Goal: Task Accomplishment & Management: Use online tool/utility

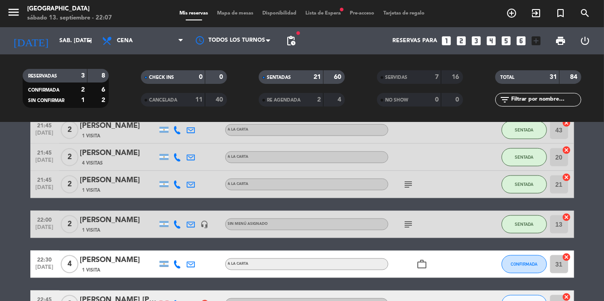
scroll to position [695, 0]
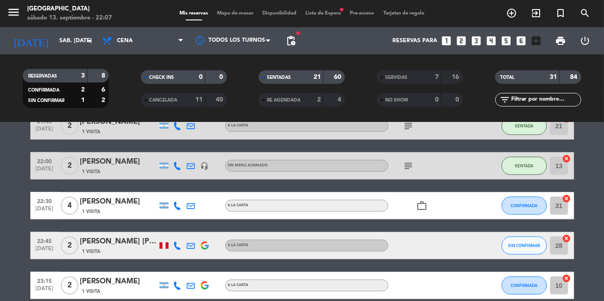
click at [417, 205] on icon "work_outline" at bounding box center [422, 205] width 11 height 11
click at [527, 254] on button "SIN CONFIRMAR" at bounding box center [523, 245] width 45 height 18
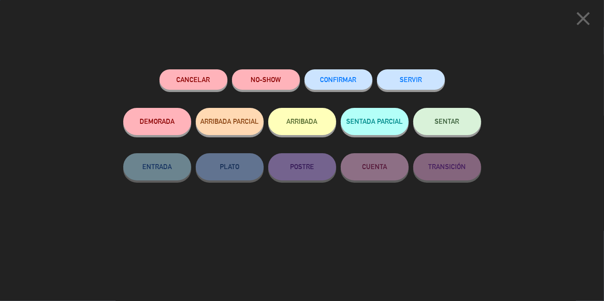
click at [344, 77] on button "CONFIRMAR" at bounding box center [338, 79] width 68 height 20
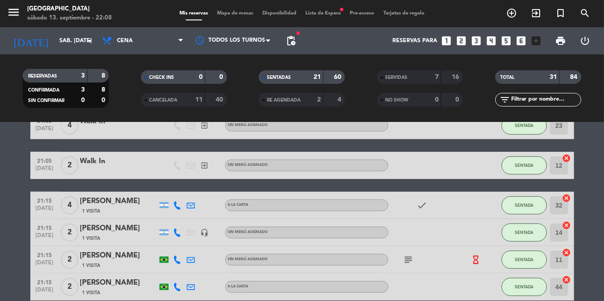
scroll to position [0, 0]
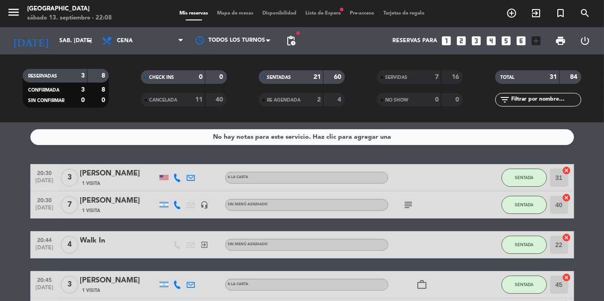
click at [250, 11] on span "Mapa de mesas" at bounding box center [234, 13] width 45 height 5
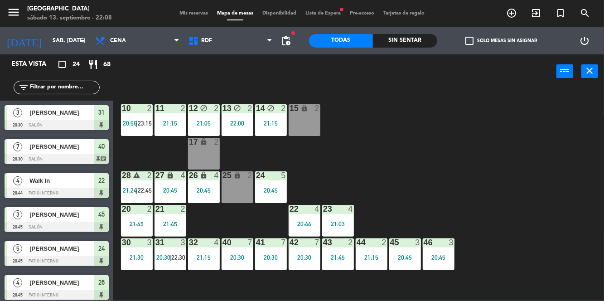
scroll to position [616, 0]
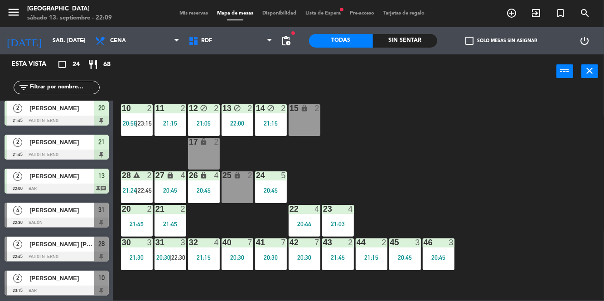
click at [199, 162] on div "17 lock 2" at bounding box center [204, 154] width 32 height 32
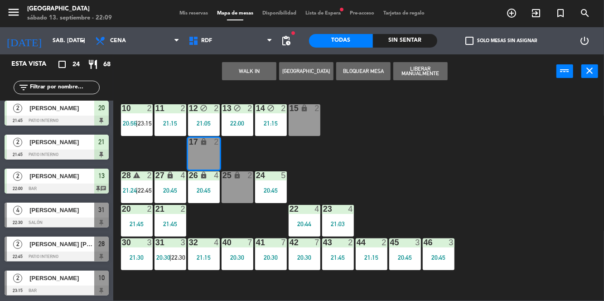
click at [250, 71] on button "WALK IN" at bounding box center [249, 71] width 54 height 18
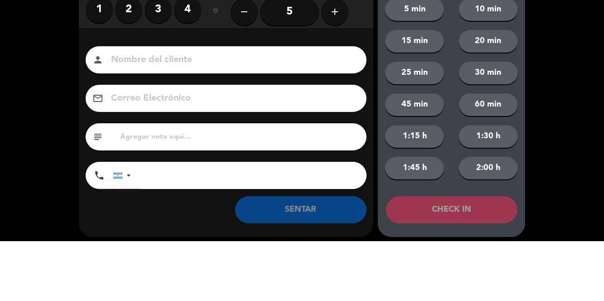
click at [129, 76] on label "2" at bounding box center [128, 69] width 27 height 27
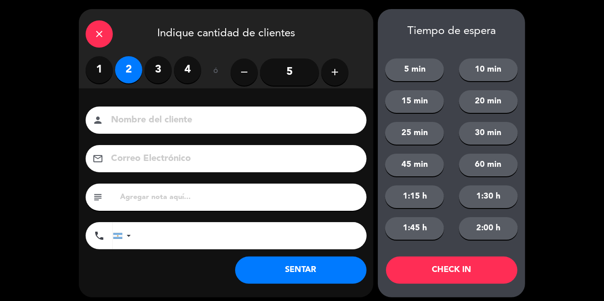
click at [312, 270] on button "SENTAR" at bounding box center [300, 269] width 131 height 27
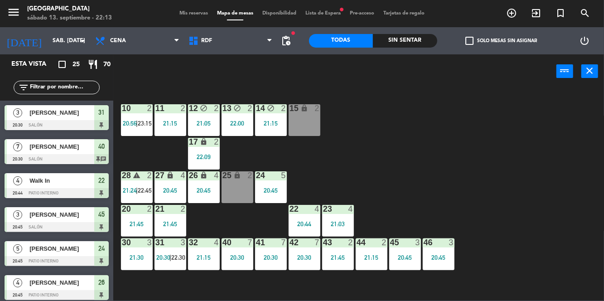
scroll to position [650, 0]
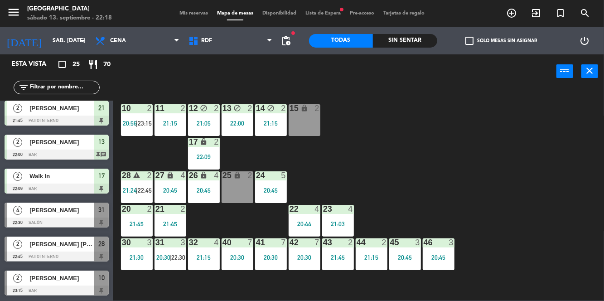
click at [277, 120] on div "21:15" at bounding box center [271, 123] width 32 height 7
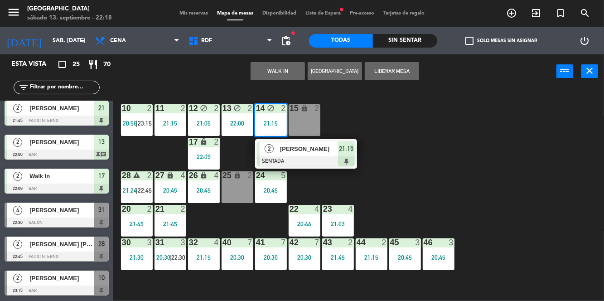
click at [325, 158] on div at bounding box center [305, 161] width 97 height 10
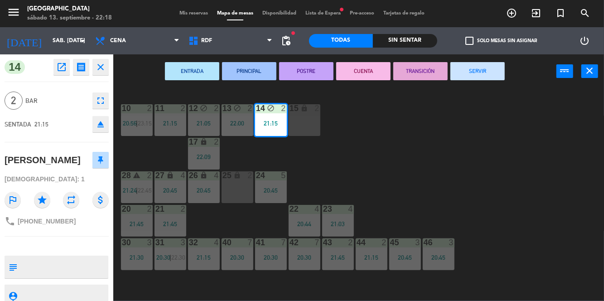
click at [493, 71] on button "SERVIR" at bounding box center [477, 71] width 54 height 18
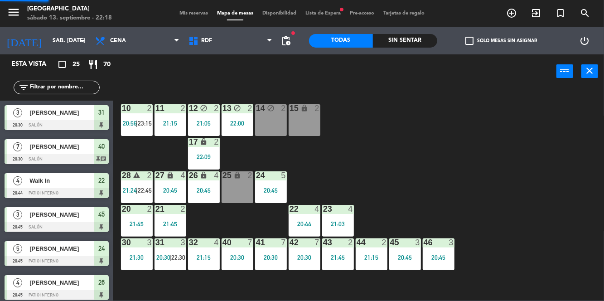
scroll to position [0, 0]
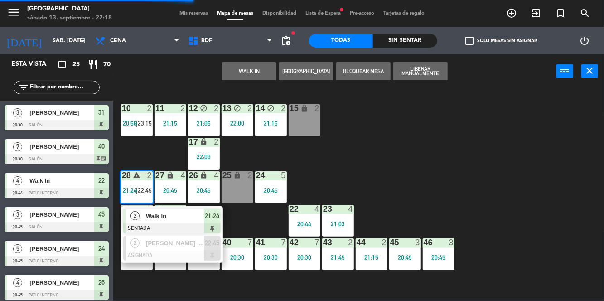
click at [190, 251] on div at bounding box center [171, 255] width 97 height 10
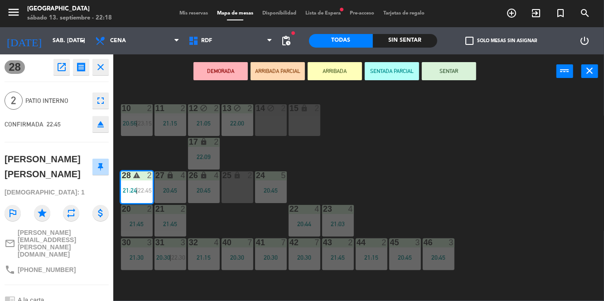
click at [270, 118] on div "14 block 2" at bounding box center [271, 120] width 32 height 32
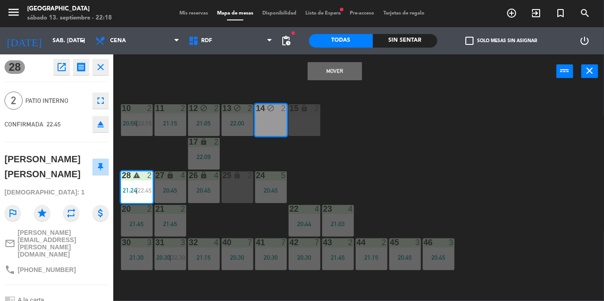
click at [340, 71] on button "Mover" at bounding box center [335, 71] width 54 height 18
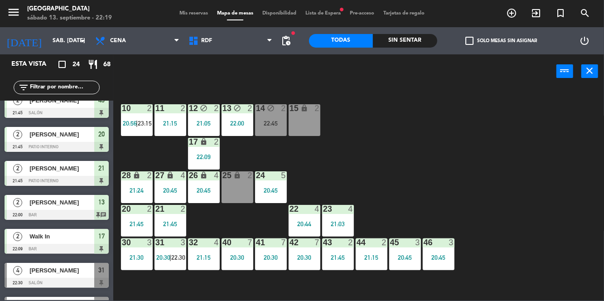
scroll to position [616, 0]
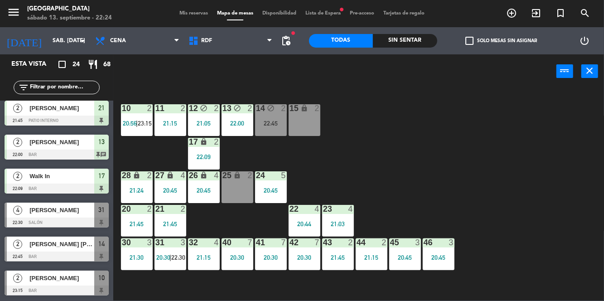
click at [271, 111] on icon "block" at bounding box center [271, 108] width 8 height 8
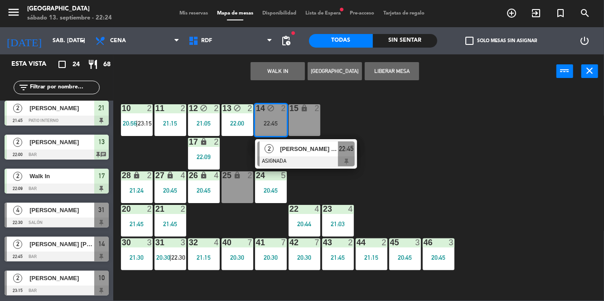
click at [303, 161] on div at bounding box center [305, 161] width 97 height 10
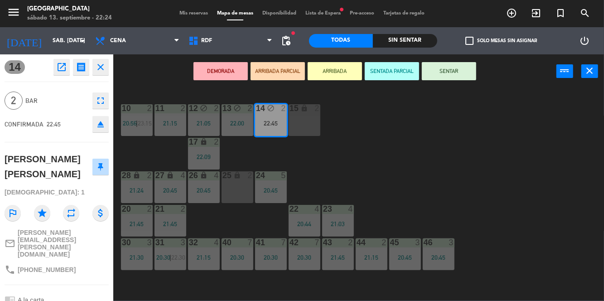
click at [453, 73] on button "SENTAR" at bounding box center [449, 71] width 54 height 18
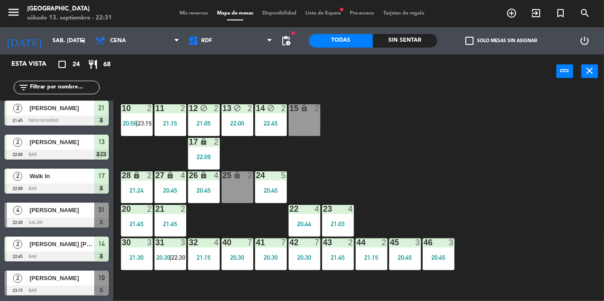
click at [348, 221] on div "21:03" at bounding box center [338, 224] width 32 height 6
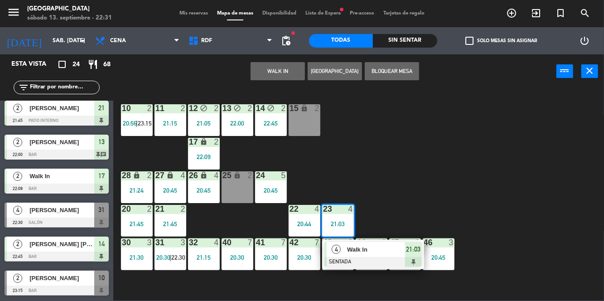
click at [374, 251] on span "Walk In" at bounding box center [376, 250] width 58 height 10
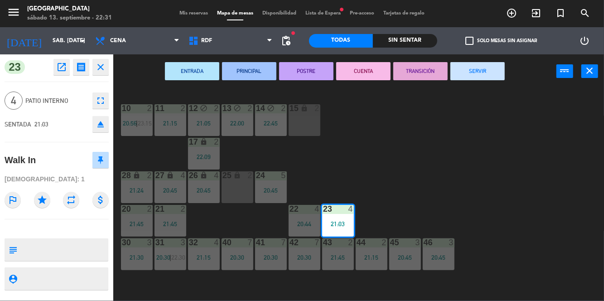
click at [488, 66] on button "SERVIR" at bounding box center [477, 71] width 54 height 18
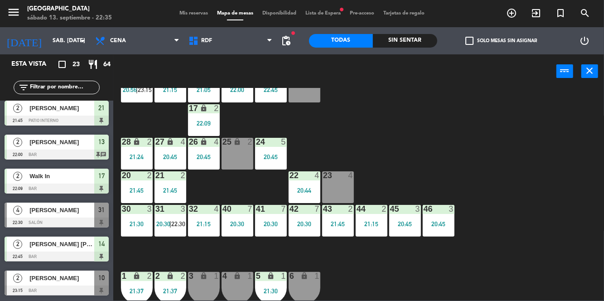
scroll to position [0, 0]
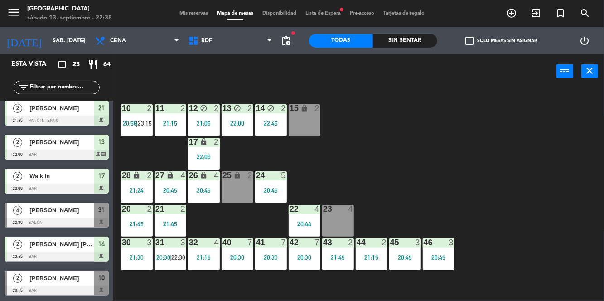
click at [180, 120] on div "21:15" at bounding box center [170, 123] width 32 height 7
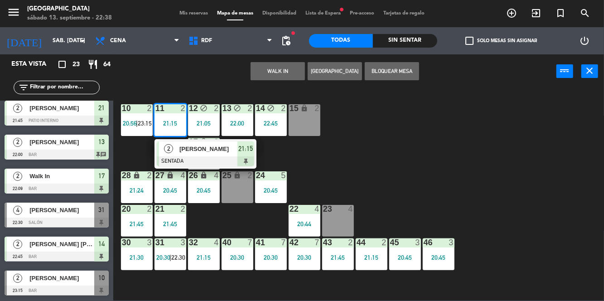
click at [245, 152] on span "21:15" at bounding box center [245, 148] width 14 height 11
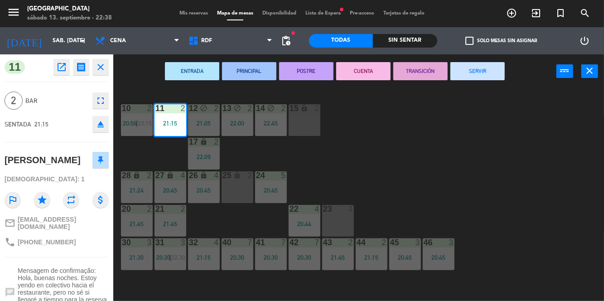
click at [471, 86] on div "ENTRADA PRINCIPAL POSTRE CUENTA TRANSICIÓN SERVIR power_input close" at bounding box center [334, 71] width 443 height 34
click at [485, 74] on button "SERVIR" at bounding box center [477, 71] width 54 height 18
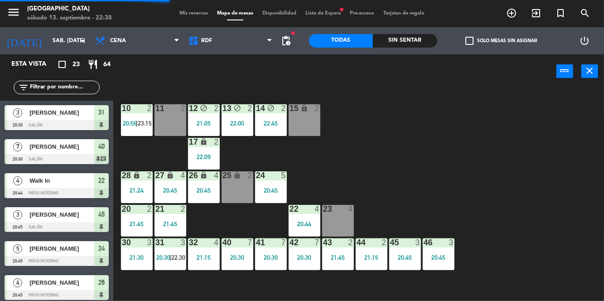
click at [147, 125] on span "23:15" at bounding box center [145, 123] width 14 height 7
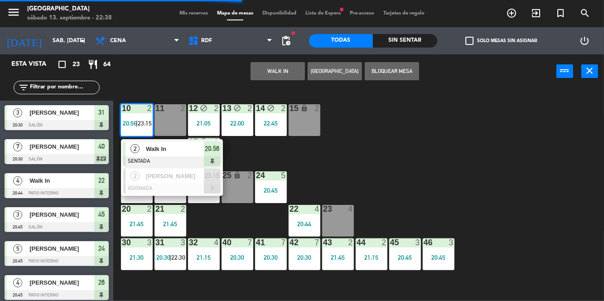
click at [166, 183] on div "[PERSON_NAME]" at bounding box center [174, 175] width 59 height 15
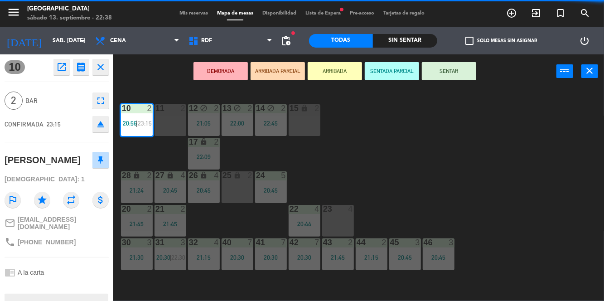
click at [179, 120] on div "11 2" at bounding box center [170, 120] width 32 height 32
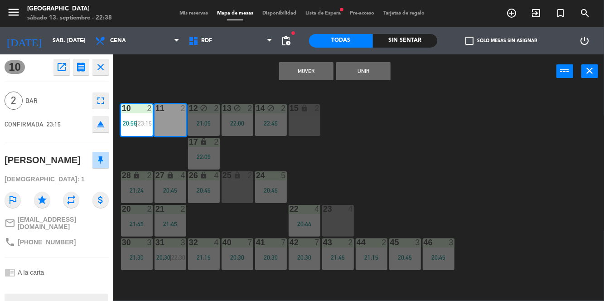
click at [318, 68] on button "Mover" at bounding box center [306, 71] width 54 height 18
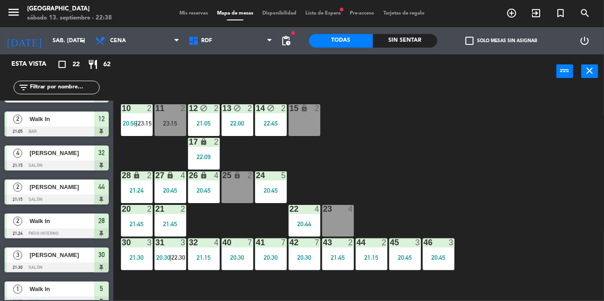
click at [173, 183] on div "27 lock 4 20:45" at bounding box center [170, 187] width 32 height 32
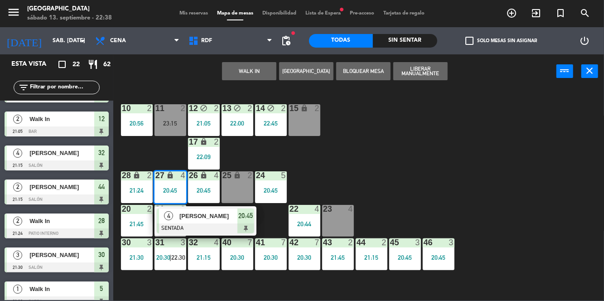
click at [220, 219] on span "[PERSON_NAME]" at bounding box center [208, 216] width 58 height 10
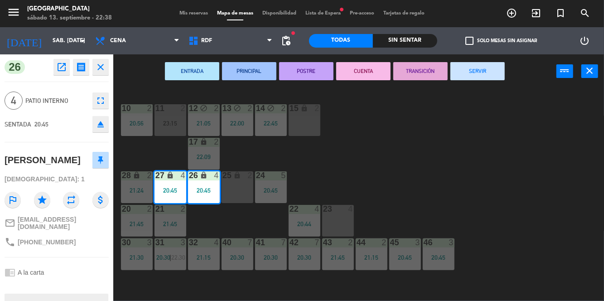
click at [490, 64] on button "SERVIR" at bounding box center [477, 71] width 54 height 18
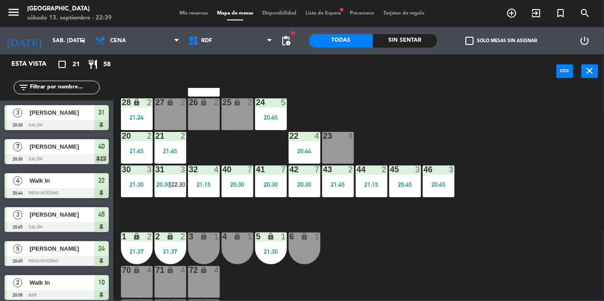
scroll to position [103, 0]
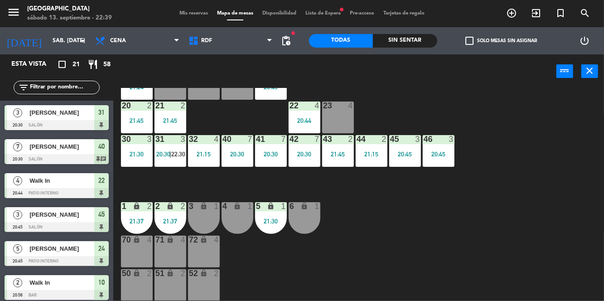
click at [166, 214] on div "2 lock 2 21:37" at bounding box center [170, 218] width 32 height 32
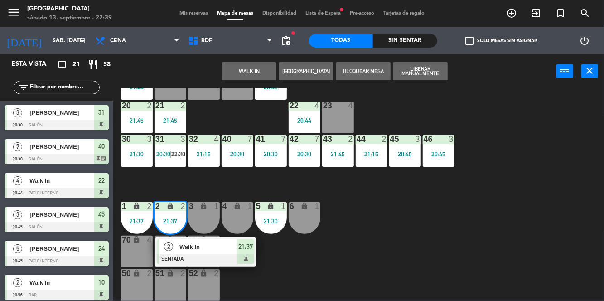
click at [238, 250] on span "21:37" at bounding box center [245, 246] width 14 height 11
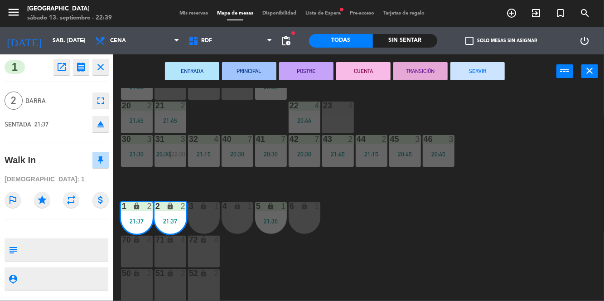
click at [481, 67] on button "SERVIR" at bounding box center [477, 71] width 54 height 18
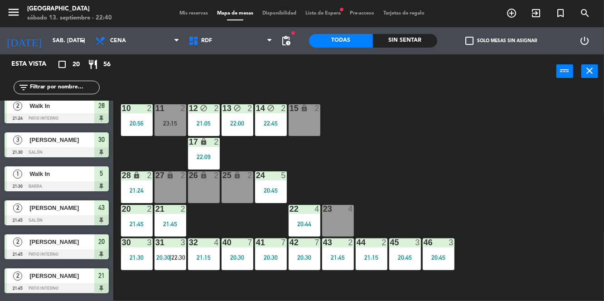
scroll to position [480, 0]
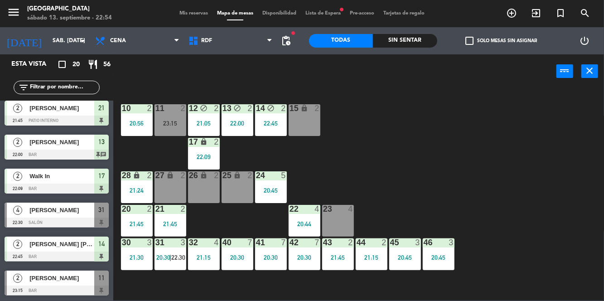
click at [173, 255] on span "22:30" at bounding box center [178, 257] width 14 height 7
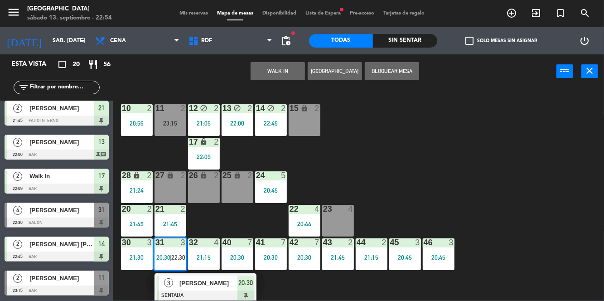
click at [217, 285] on span "[PERSON_NAME]" at bounding box center [208, 283] width 58 height 10
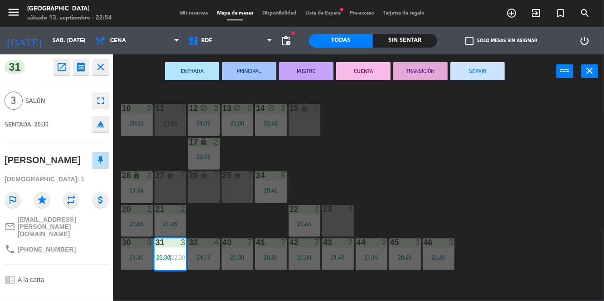
click at [479, 78] on button "SERVIR" at bounding box center [477, 71] width 54 height 18
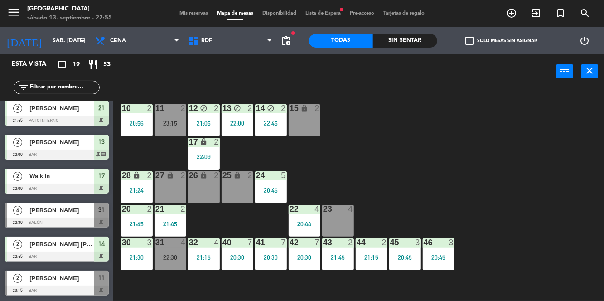
scroll to position [103, 0]
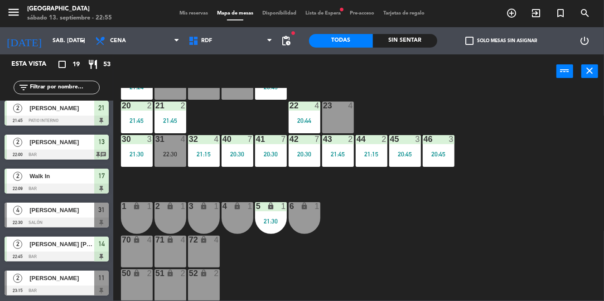
click at [267, 222] on div "21:30" at bounding box center [271, 221] width 32 height 6
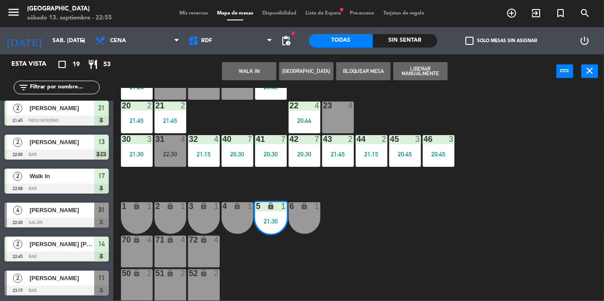
click at [273, 212] on div "5 lock 1 21:30" at bounding box center [271, 218] width 32 height 32
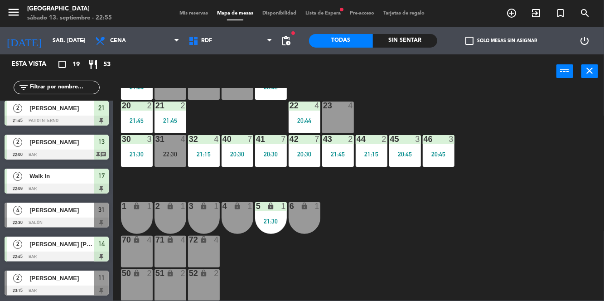
click at [272, 216] on div "5 lock 1 21:30" at bounding box center [271, 218] width 32 height 32
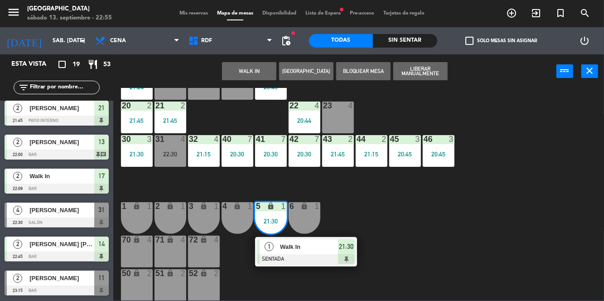
click at [312, 249] on span "Walk In" at bounding box center [309, 247] width 58 height 10
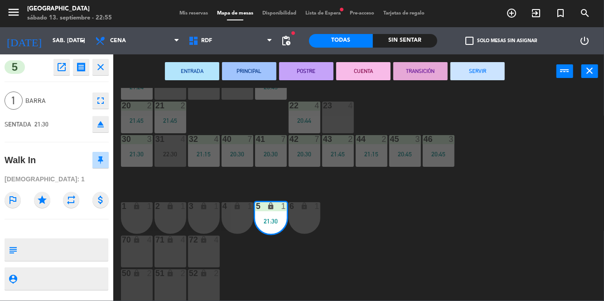
click at [496, 63] on button "SERVIR" at bounding box center [477, 71] width 54 height 18
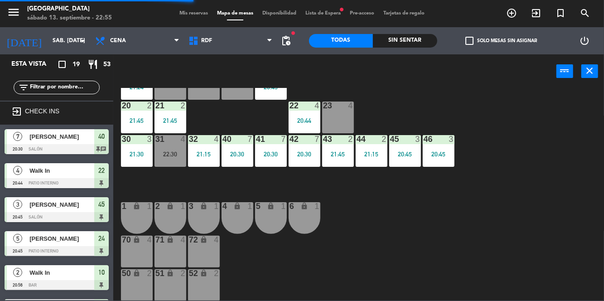
scroll to position [0, 0]
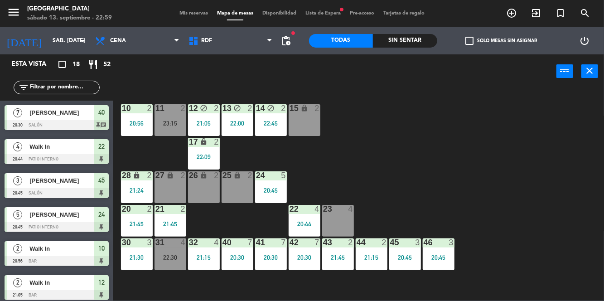
click at [170, 241] on div at bounding box center [170, 242] width 15 height 8
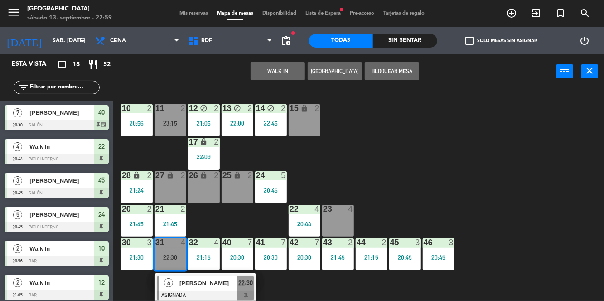
click at [202, 287] on span "[PERSON_NAME]" at bounding box center [208, 283] width 58 height 10
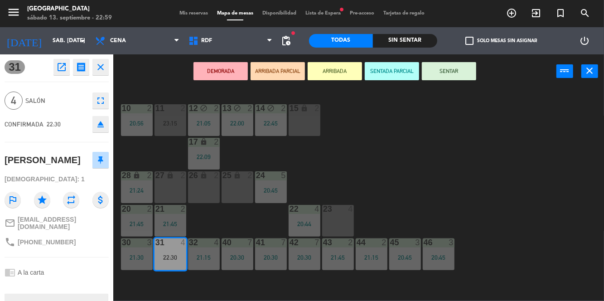
click at [466, 72] on button "SENTAR" at bounding box center [449, 71] width 54 height 18
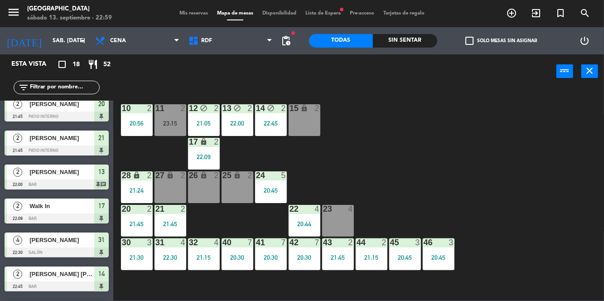
scroll to position [412, 0]
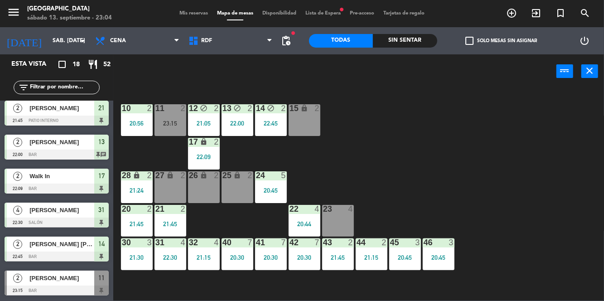
click at [165, 116] on div "11 2 23:15" at bounding box center [170, 120] width 32 height 32
click at [412, 146] on div "10 2 20:56 11 2 23:15 12 block 2 21:05 13 block 2 22:00 14 block 2 22:45 15 loc…" at bounding box center [361, 194] width 485 height 212
click at [454, 173] on div "10 2 20:56 11 2 23:15 12 block 2 21:05 13 block 2 22:00 14 block 2 22:45 15 loc…" at bounding box center [361, 194] width 485 height 212
click at [129, 183] on div "28 lock 2 21:24" at bounding box center [137, 187] width 32 height 32
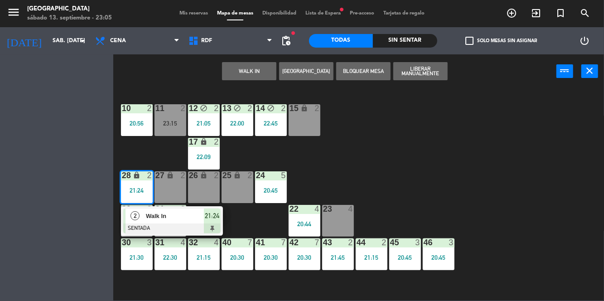
click at [176, 222] on div "21:45" at bounding box center [170, 224] width 32 height 6
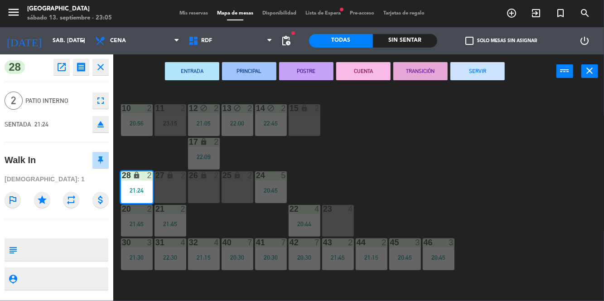
click at [489, 76] on button "SERVIR" at bounding box center [477, 71] width 54 height 18
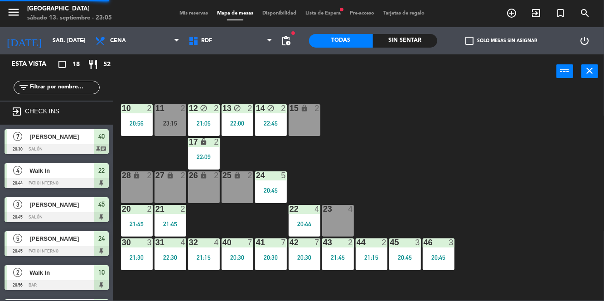
scroll to position [0, 0]
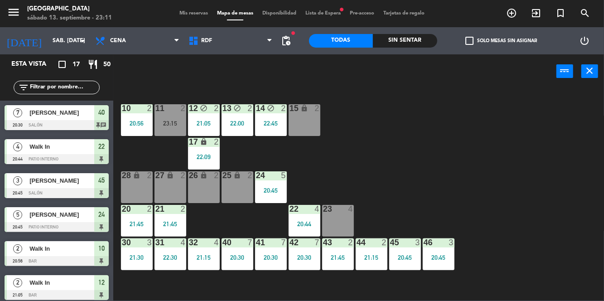
click at [231, 250] on div "40 7 20:30" at bounding box center [237, 254] width 32 height 32
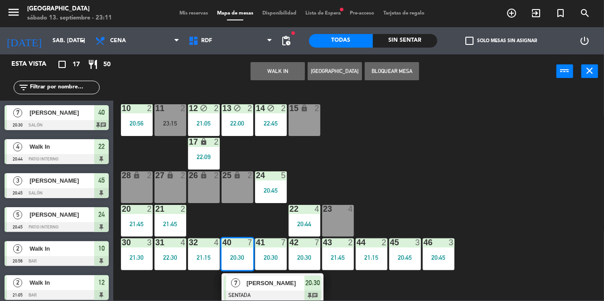
click at [273, 287] on span "[PERSON_NAME]" at bounding box center [275, 283] width 58 height 10
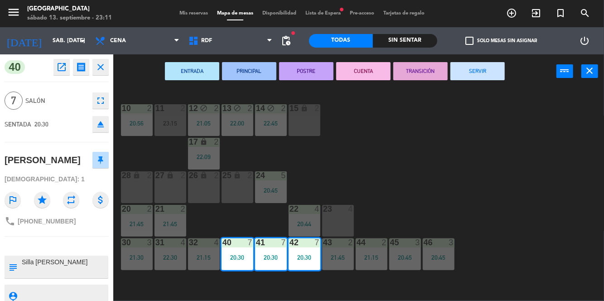
click at [481, 71] on button "SERVIR" at bounding box center [477, 71] width 54 height 18
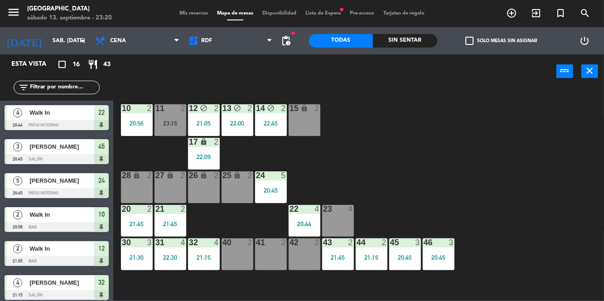
click at [160, 130] on div "11 2 23:15" at bounding box center [170, 120] width 32 height 32
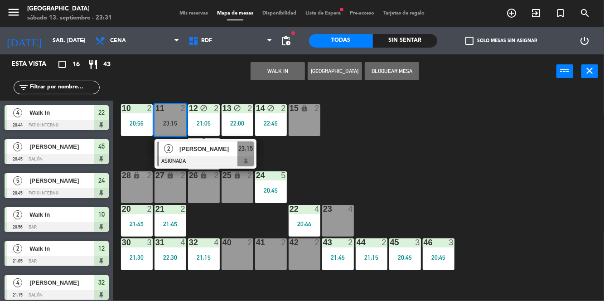
click at [339, 261] on div "43 2 21:45" at bounding box center [338, 254] width 32 height 32
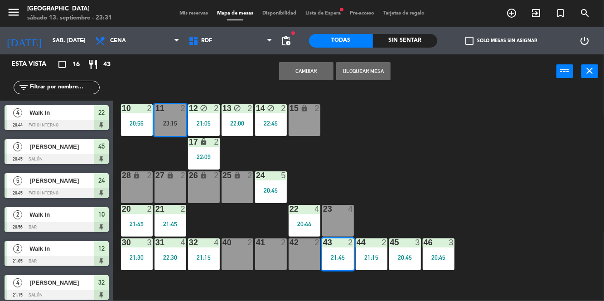
click at [439, 157] on div "10 2 20:56 11 2 23:15 12 block 2 21:05 13 block 2 22:00 14 block 2 22:45 15 loc…" at bounding box center [361, 194] width 485 height 212
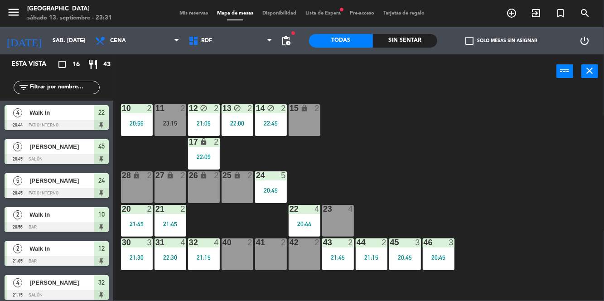
click at [343, 251] on div "43 2 21:45" at bounding box center [338, 254] width 32 height 32
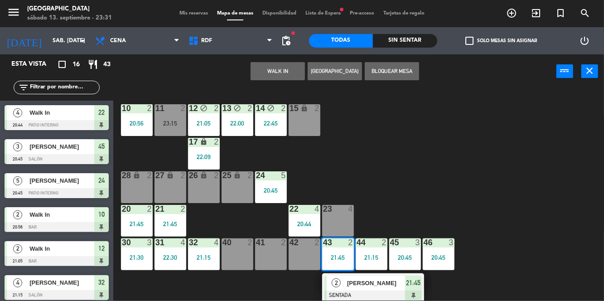
click at [360, 277] on div "[PERSON_NAME]" at bounding box center [375, 282] width 59 height 15
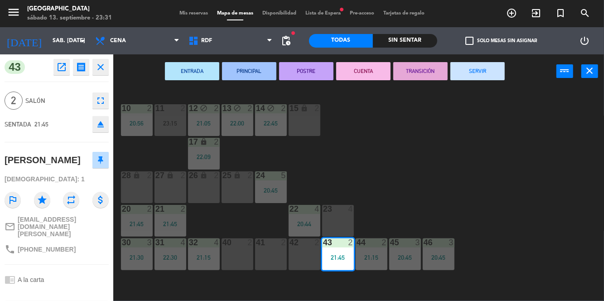
click at [494, 72] on button "SERVIR" at bounding box center [477, 71] width 54 height 18
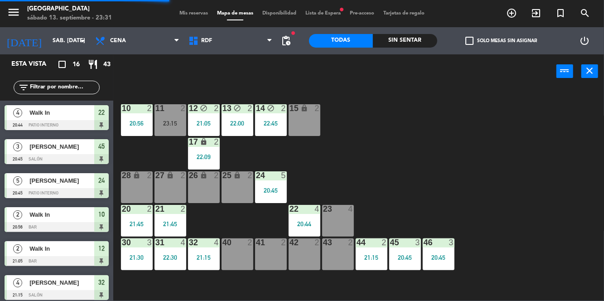
click at [373, 250] on div "44 2 21:15" at bounding box center [372, 254] width 32 height 32
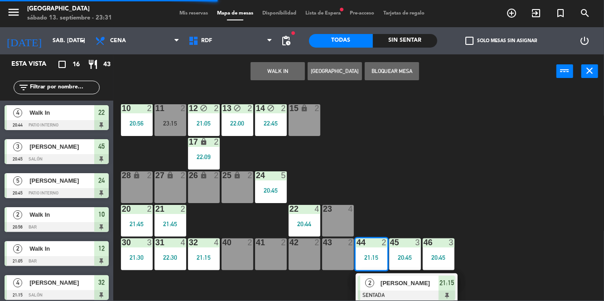
click at [392, 289] on div "[PERSON_NAME]" at bounding box center [409, 282] width 59 height 15
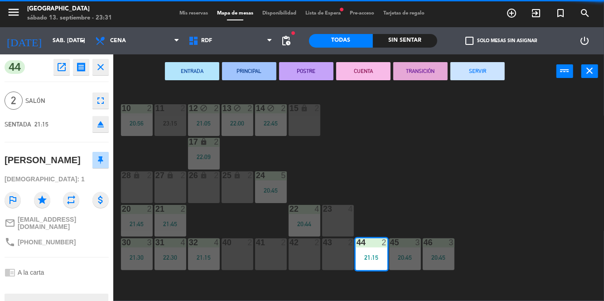
click at [483, 75] on button "SERVIR" at bounding box center [477, 71] width 54 height 18
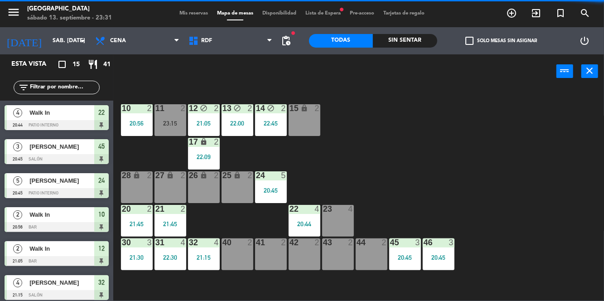
click at [404, 256] on div "20:45" at bounding box center [405, 257] width 32 height 6
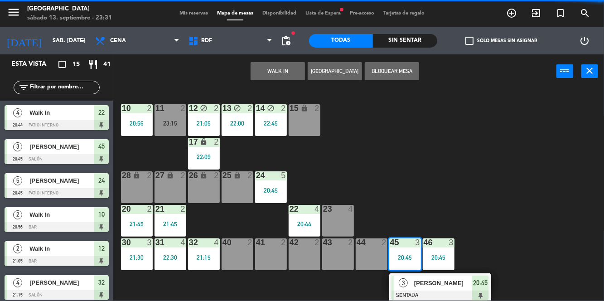
click at [410, 288] on div "3" at bounding box center [403, 282] width 19 height 15
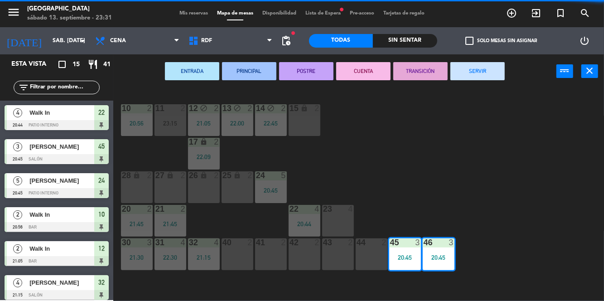
click at [485, 77] on button "SERVIR" at bounding box center [477, 71] width 54 height 18
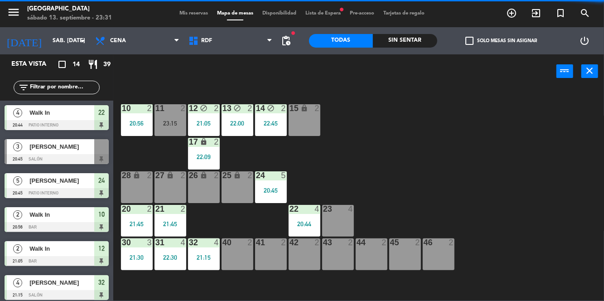
click at [444, 247] on div "46 2" at bounding box center [439, 242] width 32 height 9
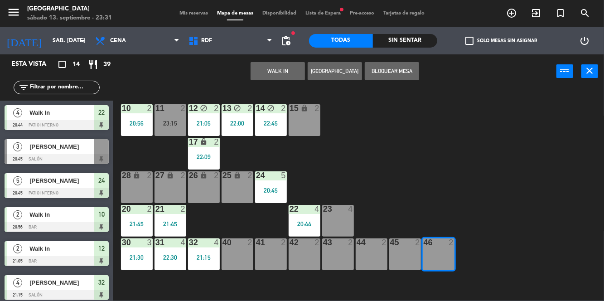
click at [496, 182] on div "10 2 20:56 11 2 23:15 12 block 2 21:05 13 block 2 22:00 14 block 2 22:45 15 loc…" at bounding box center [361, 194] width 485 height 212
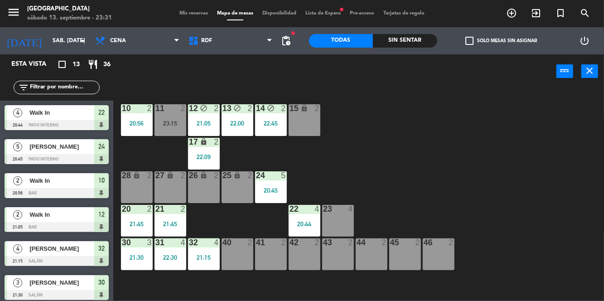
click at [303, 215] on div "22 4 20:44" at bounding box center [304, 221] width 32 height 32
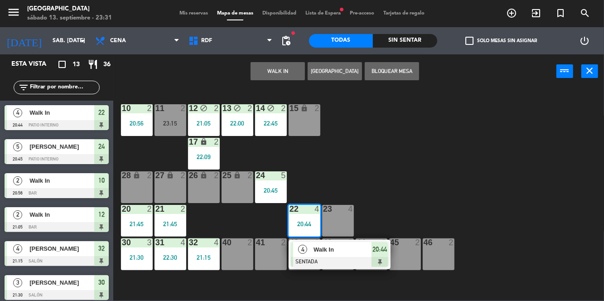
click at [335, 253] on div "43 2" at bounding box center [338, 254] width 32 height 32
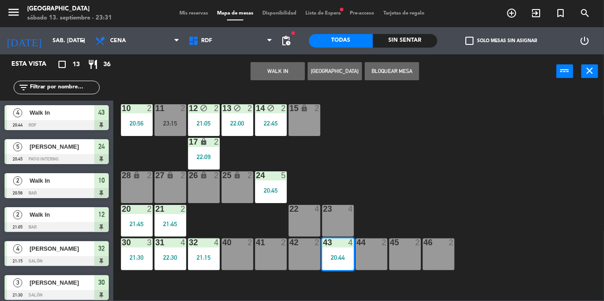
click at [410, 77] on button "Bloquear Mesa" at bounding box center [392, 71] width 54 height 18
click at [389, 189] on div "10 2 20:56 11 2 23:15 12 block 2 21:05 13 block 2 22:00 14 block 2 22:45 15 loc…" at bounding box center [361, 194] width 485 height 212
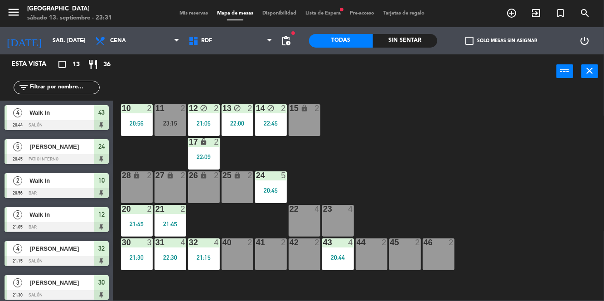
click at [345, 250] on div "43 4 20:44" at bounding box center [338, 254] width 32 height 32
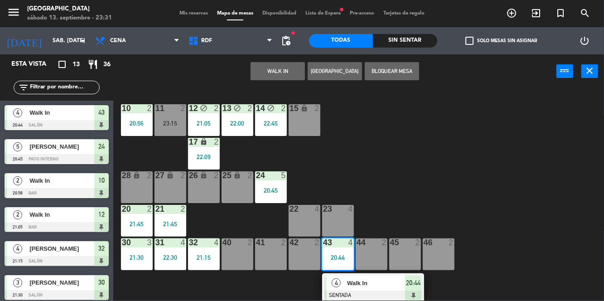
click at [361, 289] on div "Walk In" at bounding box center [375, 282] width 59 height 15
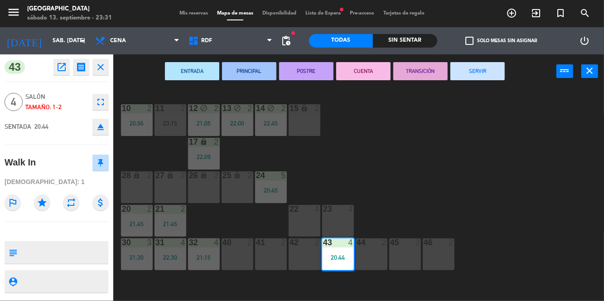
click at [474, 72] on button "SERVIR" at bounding box center [477, 71] width 54 height 18
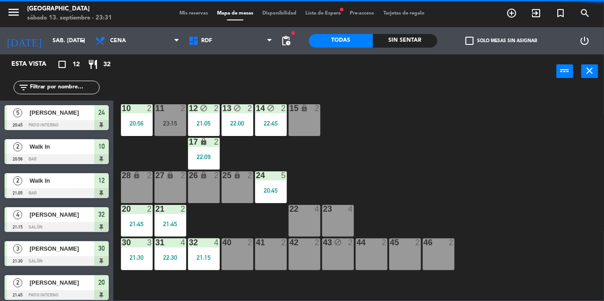
click at [135, 255] on div "21:30" at bounding box center [137, 257] width 32 height 6
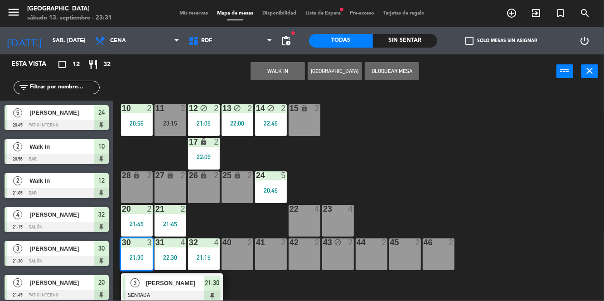
click at [196, 285] on span "[PERSON_NAME]" at bounding box center [175, 283] width 58 height 10
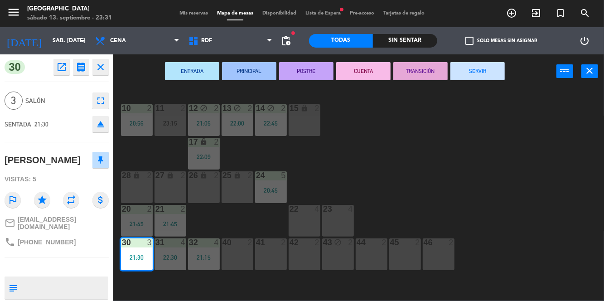
click at [481, 76] on button "SERVIR" at bounding box center [477, 71] width 54 height 18
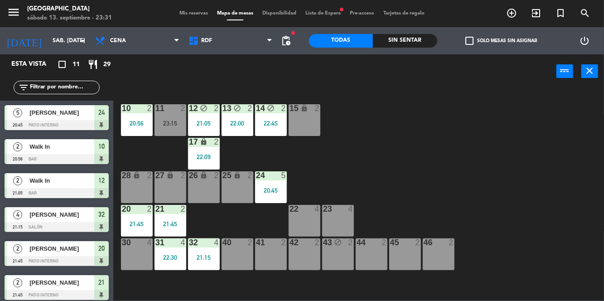
click at [135, 219] on div "20 2 21:45" at bounding box center [137, 221] width 32 height 32
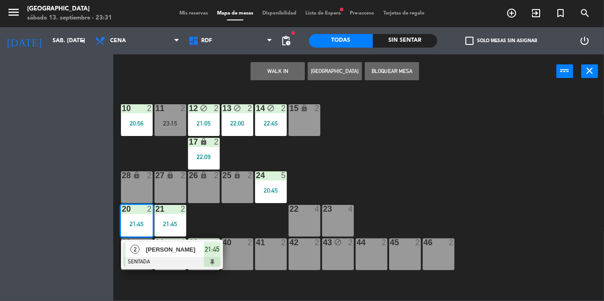
click at [200, 253] on div "32 4 21:15" at bounding box center [204, 254] width 32 height 32
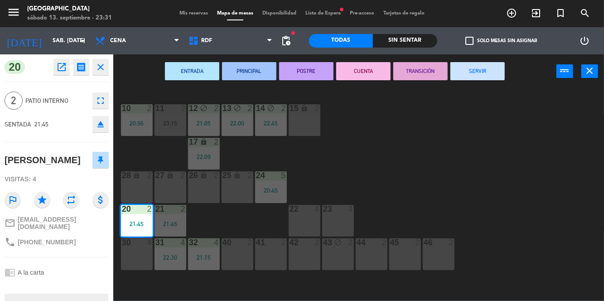
click at [484, 69] on button "SERVIR" at bounding box center [477, 71] width 54 height 18
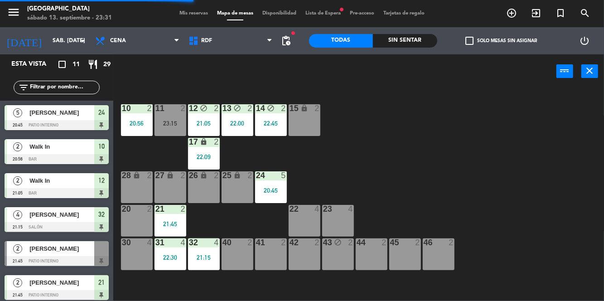
click at [175, 222] on div "21:45" at bounding box center [170, 224] width 32 height 6
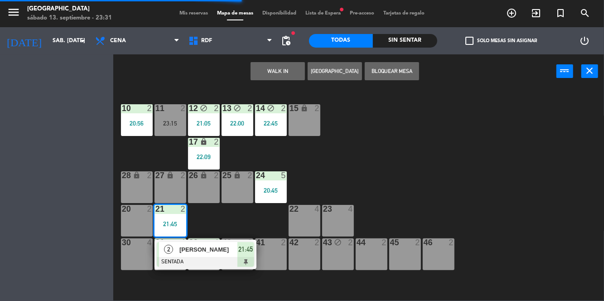
click at [211, 258] on div "21:15" at bounding box center [204, 257] width 32 height 6
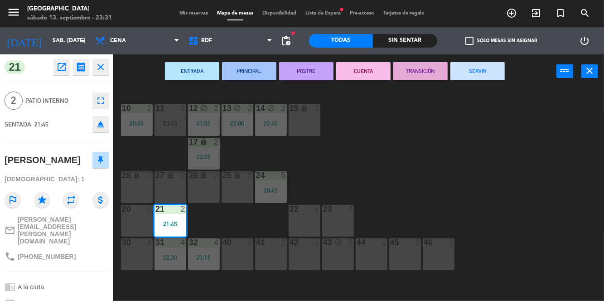
click at [490, 72] on button "SERVIR" at bounding box center [477, 71] width 54 height 18
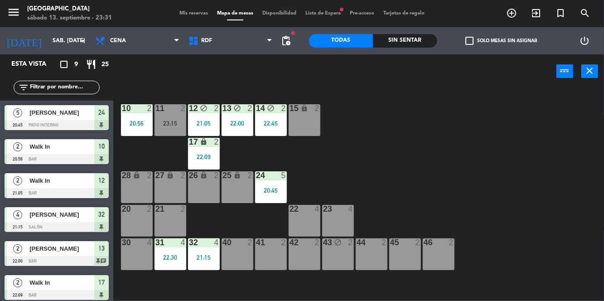
click at [167, 122] on div "23:15" at bounding box center [170, 123] width 32 height 6
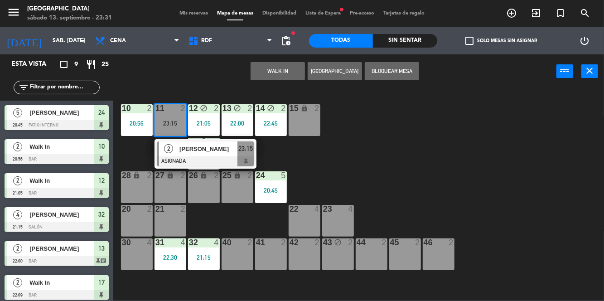
click at [227, 159] on div at bounding box center [205, 161] width 97 height 10
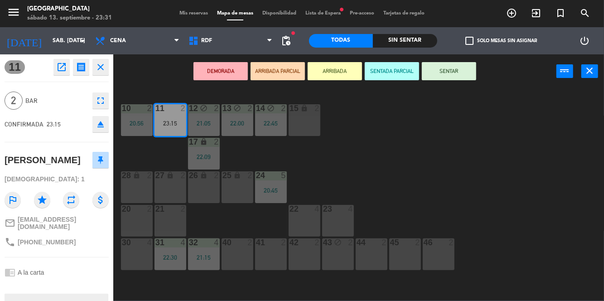
click at [474, 72] on button "SENTAR" at bounding box center [449, 71] width 54 height 18
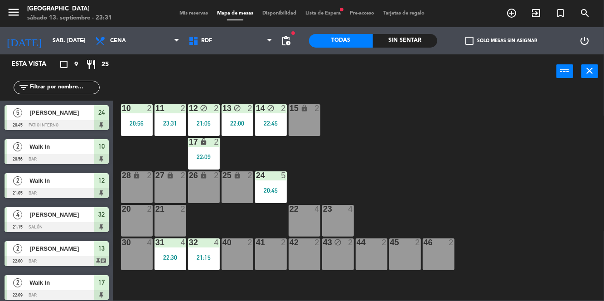
scroll to position [77, 0]
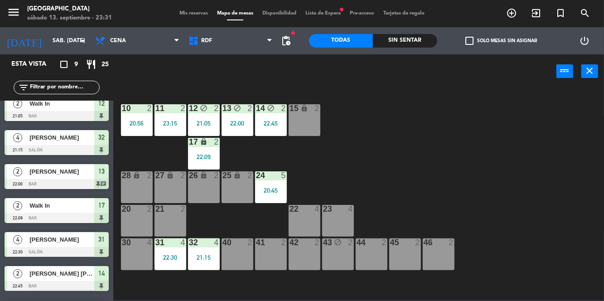
click at [238, 110] on icon "block" at bounding box center [237, 108] width 8 height 8
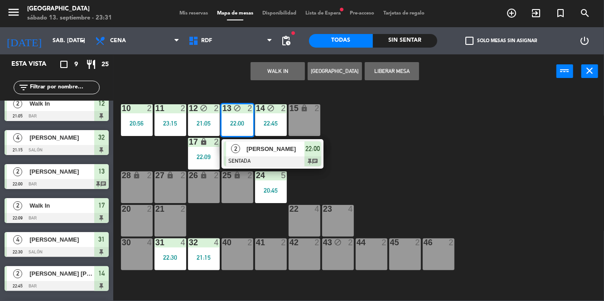
click at [289, 151] on span "[PERSON_NAME]" at bounding box center [275, 149] width 58 height 10
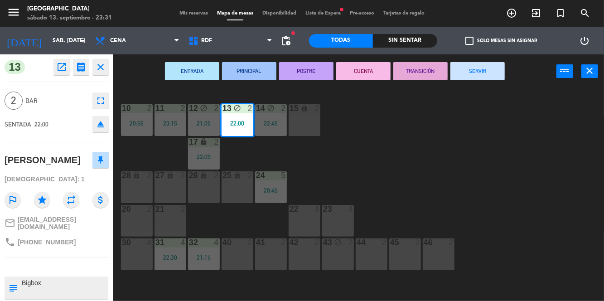
click at [469, 70] on button "SERVIR" at bounding box center [477, 71] width 54 height 18
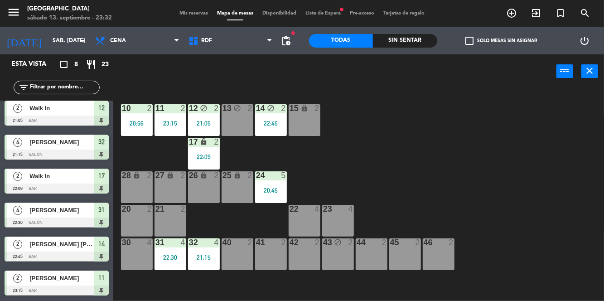
scroll to position [0, 0]
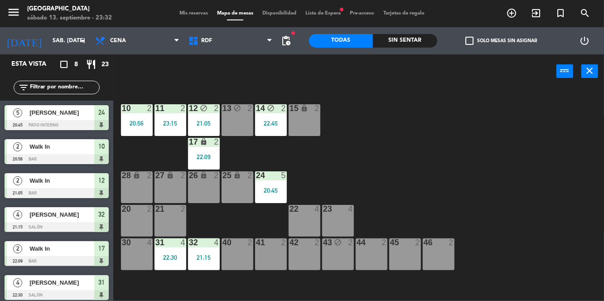
click at [269, 187] on div "20:45" at bounding box center [271, 190] width 32 height 6
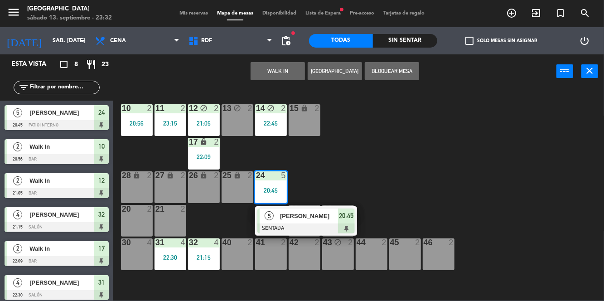
click at [302, 217] on div "22 4" at bounding box center [304, 221] width 32 height 32
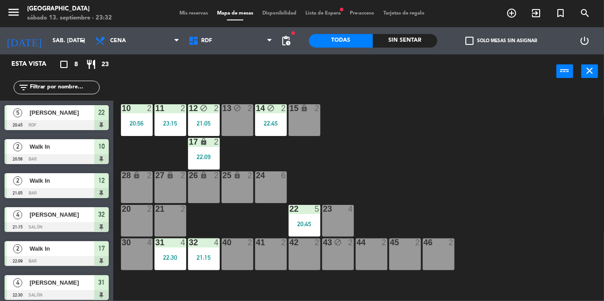
click at [364, 172] on div "10 2 20:56 11 2 23:15 12 block 2 21:05 13 block 2 14 block 2 22:45 15 lock 2 17…" at bounding box center [361, 194] width 485 height 212
click at [301, 212] on div at bounding box center [304, 209] width 15 height 8
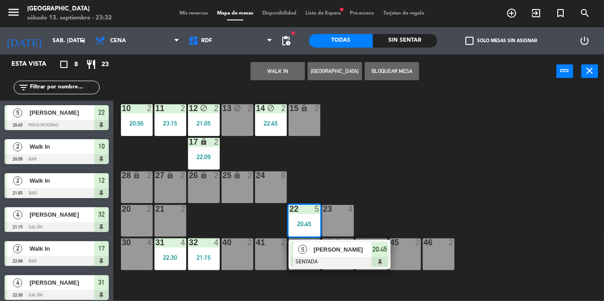
click at [325, 260] on div "43 block 2" at bounding box center [338, 254] width 32 height 32
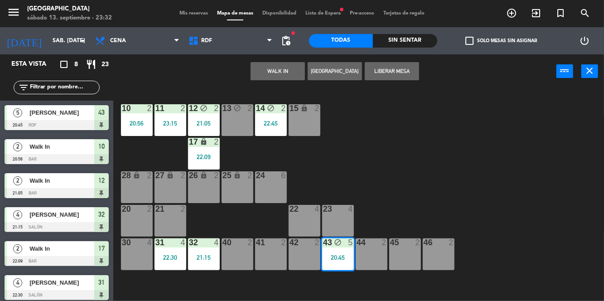
click at [334, 254] on div "20:45" at bounding box center [338, 257] width 32 height 6
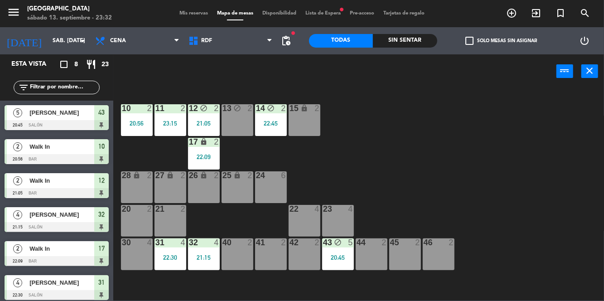
click at [338, 256] on div "20:45" at bounding box center [338, 257] width 32 height 6
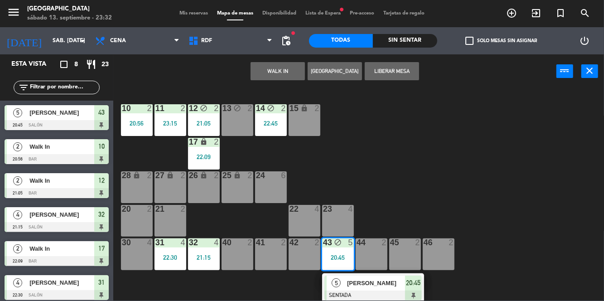
click at [369, 290] on div "[PERSON_NAME]" at bounding box center [375, 282] width 59 height 15
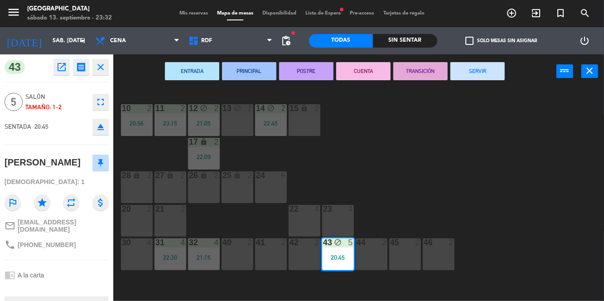
click at [493, 71] on button "SERVIR" at bounding box center [477, 71] width 54 height 18
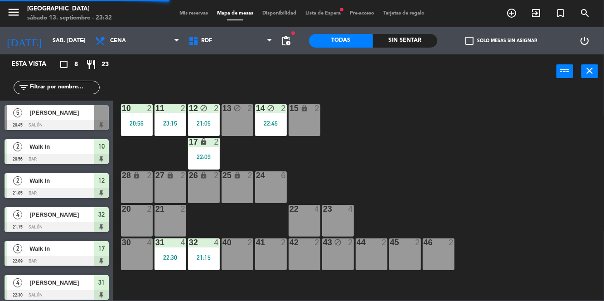
click at [198, 254] on div "21:15" at bounding box center [204, 257] width 32 height 6
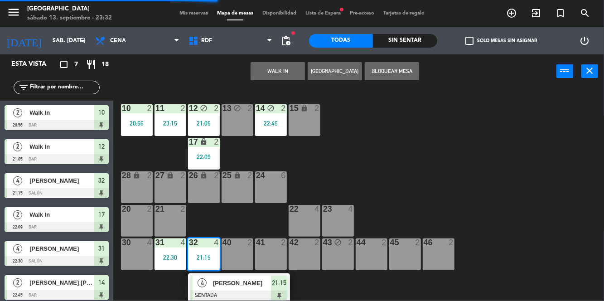
click at [241, 282] on span "[PERSON_NAME]" at bounding box center [242, 283] width 58 height 10
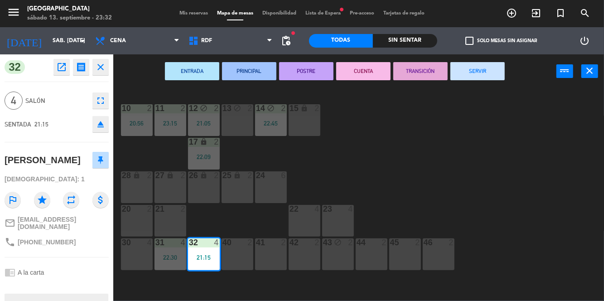
click at [495, 63] on button "SERVIR" at bounding box center [477, 71] width 54 height 18
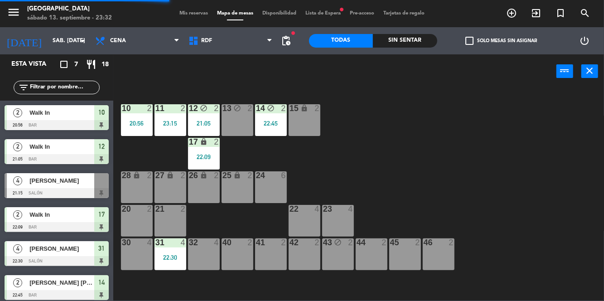
click at [180, 249] on div "31 4 22:30" at bounding box center [170, 254] width 32 height 32
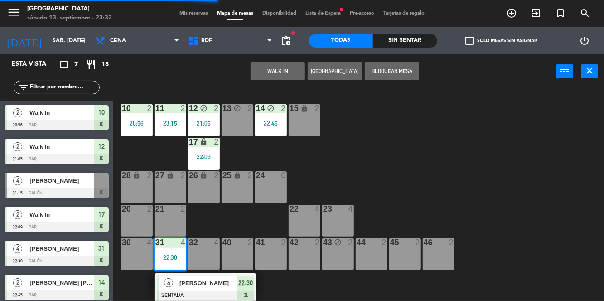
click at [231, 288] on div "[PERSON_NAME]" at bounding box center [207, 282] width 59 height 15
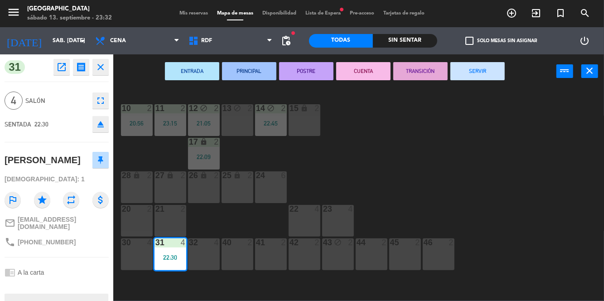
click at [469, 67] on button "SERVIR" at bounding box center [477, 71] width 54 height 18
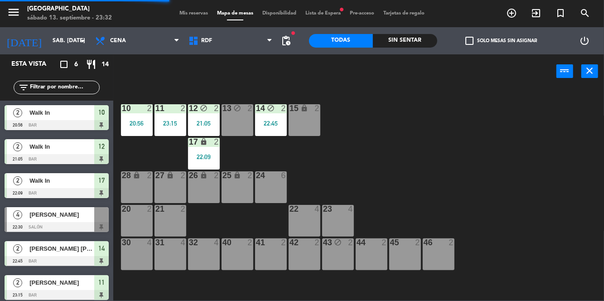
click at [206, 148] on div "17 lock 2 22:09" at bounding box center [204, 154] width 32 height 32
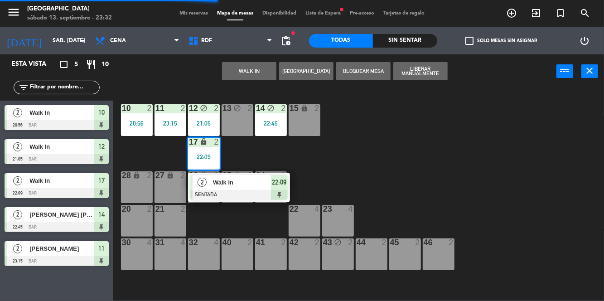
click at [260, 194] on div "24 6" at bounding box center [271, 187] width 32 height 32
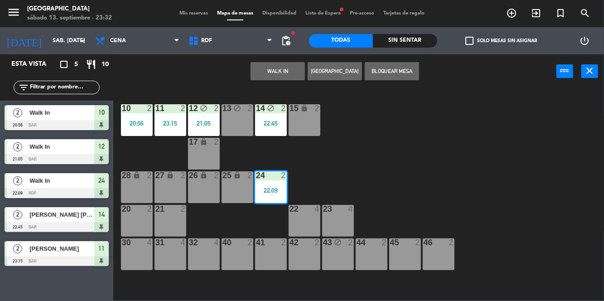
click at [286, 178] on div "2" at bounding box center [283, 175] width 5 height 8
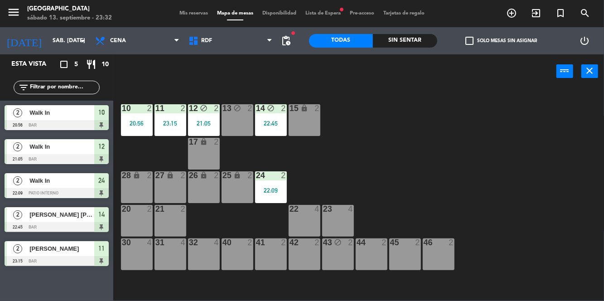
click at [273, 189] on div "22:09" at bounding box center [271, 190] width 32 height 6
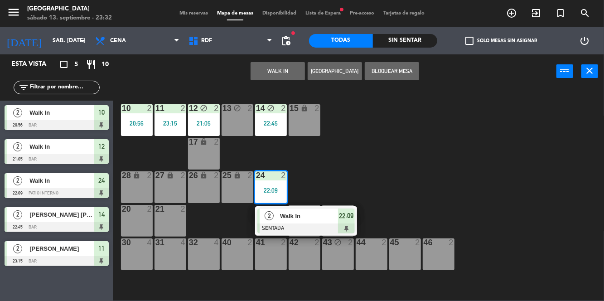
click at [289, 219] on div "22 4" at bounding box center [304, 221] width 32 height 32
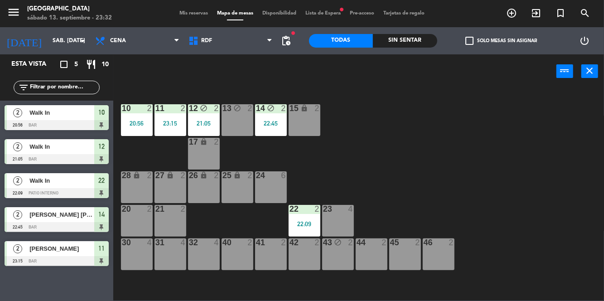
click at [294, 226] on div "22:09" at bounding box center [304, 224] width 32 height 6
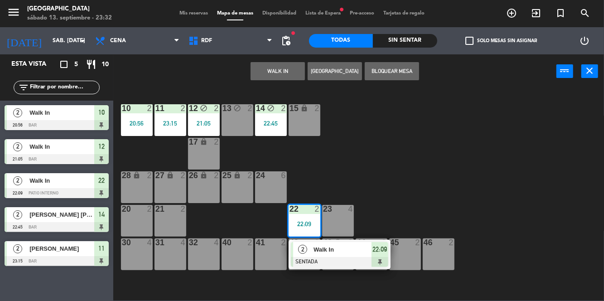
click at [339, 249] on div "43 block 2" at bounding box center [338, 254] width 32 height 32
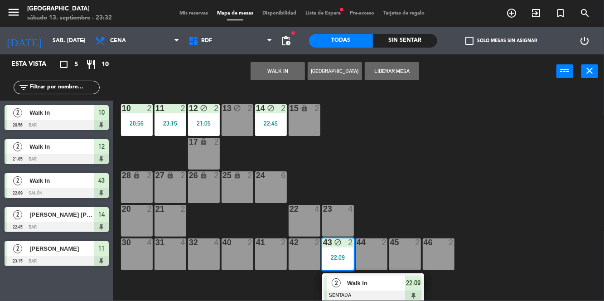
click at [398, 287] on span "Walk In" at bounding box center [376, 283] width 58 height 10
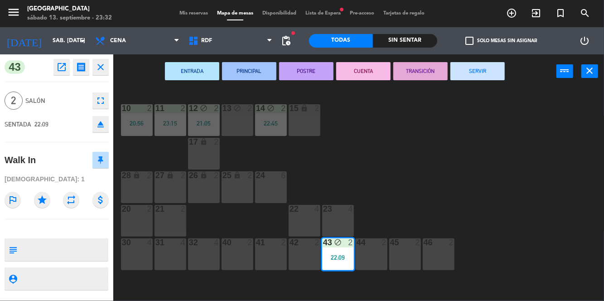
click at [488, 80] on button "SERVIR" at bounding box center [477, 71] width 54 height 18
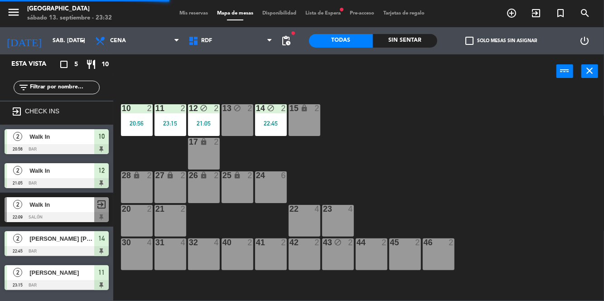
click at [266, 119] on div "14 block 2 22:45" at bounding box center [271, 120] width 32 height 32
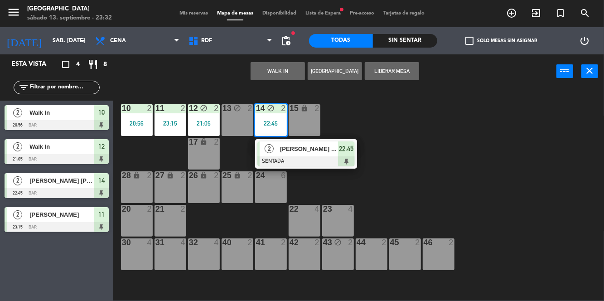
click at [328, 153] on span "[PERSON_NAME] [PERSON_NAME]" at bounding box center [309, 149] width 58 height 10
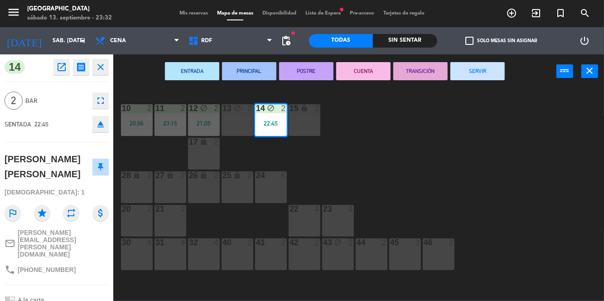
click at [502, 70] on button "SERVIR" at bounding box center [477, 71] width 54 height 18
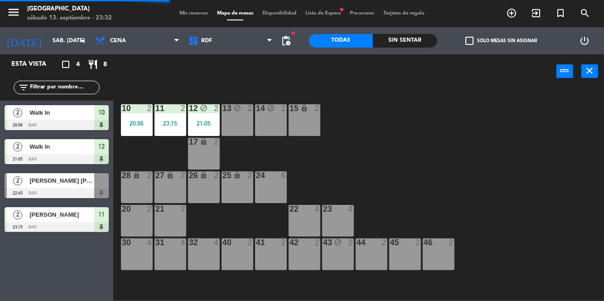
click at [212, 129] on div "12 block 2 21:05" at bounding box center [204, 120] width 32 height 32
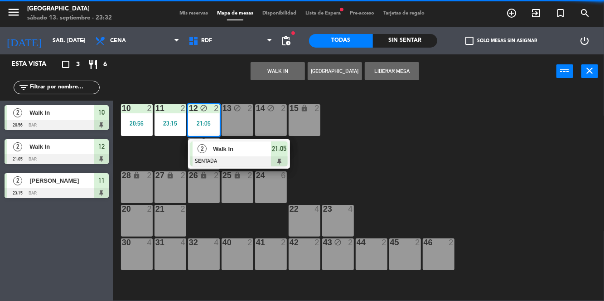
click at [261, 154] on div "Walk In" at bounding box center [241, 148] width 59 height 15
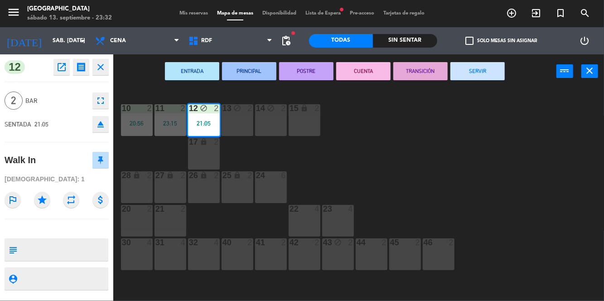
click at [486, 64] on button "SERVIR" at bounding box center [477, 71] width 54 height 18
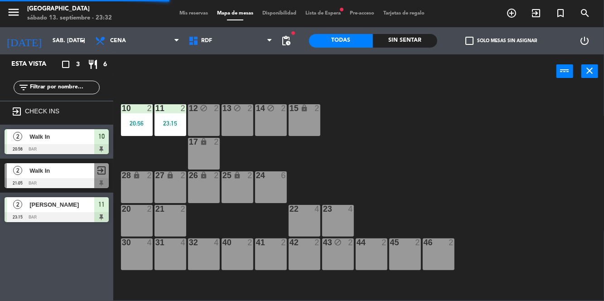
click at [174, 126] on div "23:15" at bounding box center [170, 123] width 32 height 6
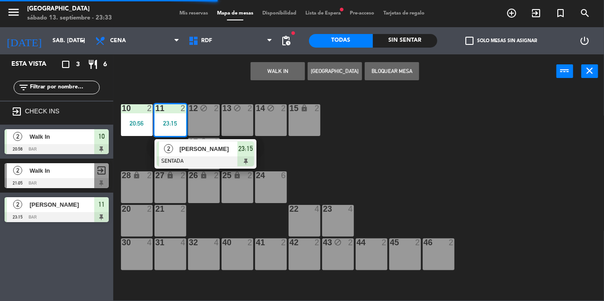
click at [223, 153] on span "[PERSON_NAME]" at bounding box center [208, 149] width 58 height 10
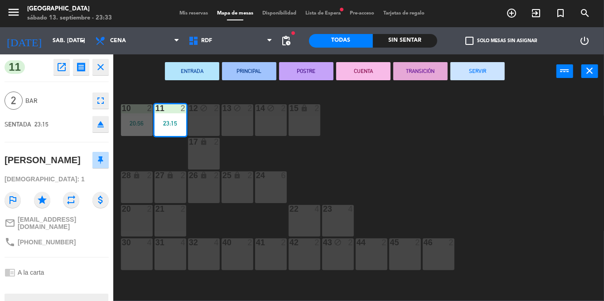
click at [496, 74] on button "SERVIR" at bounding box center [477, 71] width 54 height 18
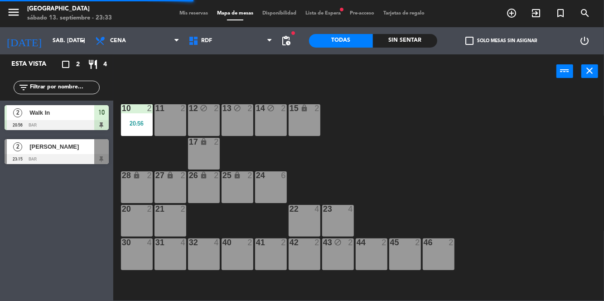
click at [152, 123] on div "20:56" at bounding box center [137, 123] width 32 height 6
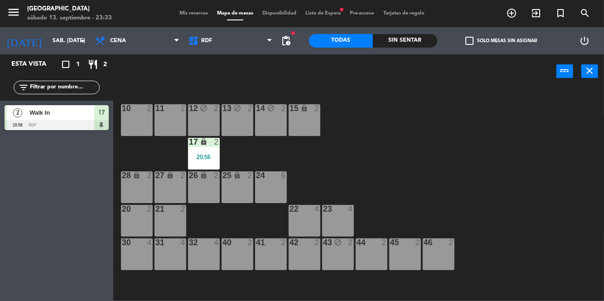
click at [370, 113] on div "10 2 11 2 12 block 2 13 block 2 14 block 2 15 lock 2 17 lock 2 20:56 24 6 25 lo…" at bounding box center [361, 194] width 485 height 212
click at [205, 148] on div "17 lock 2 20:56" at bounding box center [204, 154] width 32 height 32
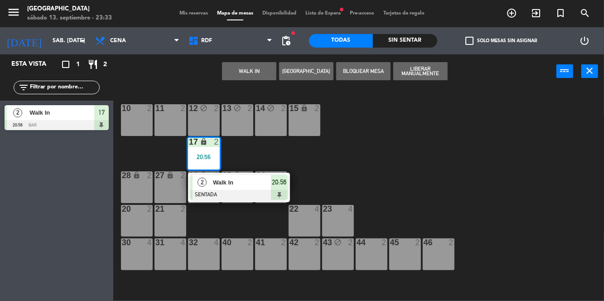
click at [258, 181] on div "24 6" at bounding box center [271, 187] width 32 height 32
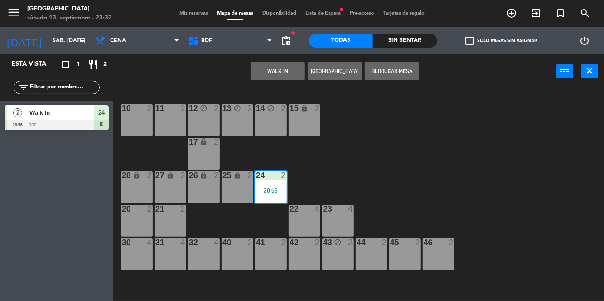
click at [266, 186] on div "24 2 20:56" at bounding box center [271, 187] width 32 height 32
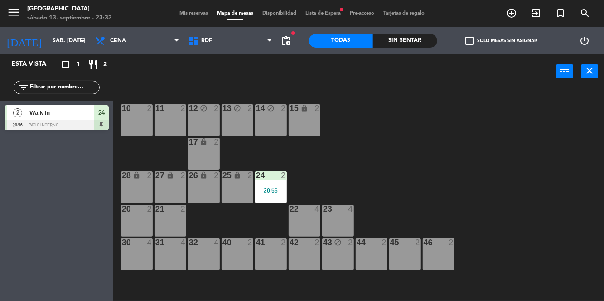
click at [272, 191] on div "20:56" at bounding box center [271, 190] width 32 height 6
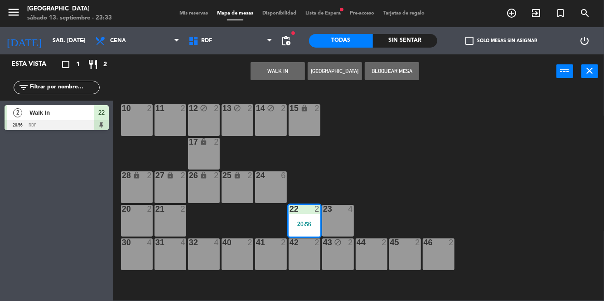
click at [304, 217] on div "22 2 20:56" at bounding box center [304, 221] width 32 height 32
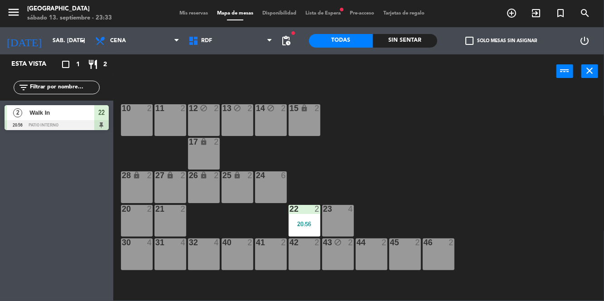
click at [301, 238] on div at bounding box center [304, 242] width 15 height 8
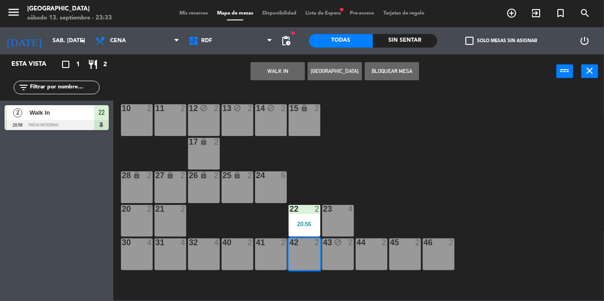
click at [302, 219] on div "22 2 20:56" at bounding box center [304, 221] width 32 height 32
click at [389, 157] on div "10 2 11 2 12 block 2 13 block 2 14 block 2 15 lock 2 17 lock 2 24 6 25 lock 2 2…" at bounding box center [361, 194] width 485 height 212
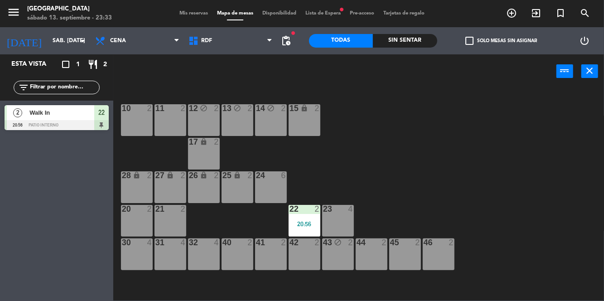
click at [300, 212] on div at bounding box center [304, 209] width 15 height 8
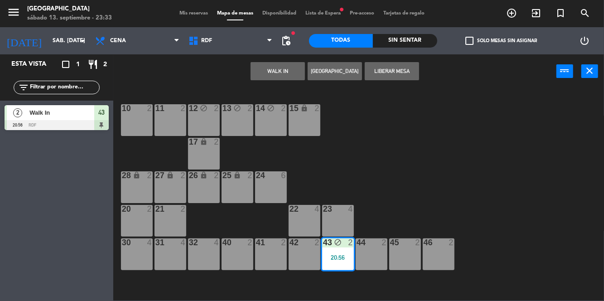
click at [338, 257] on div "20:56" at bounding box center [338, 257] width 32 height 6
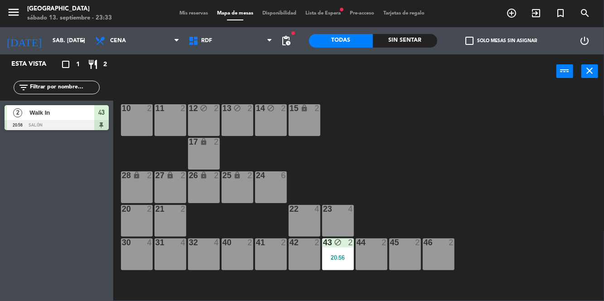
click at [338, 257] on div "20:56" at bounding box center [338, 257] width 32 height 6
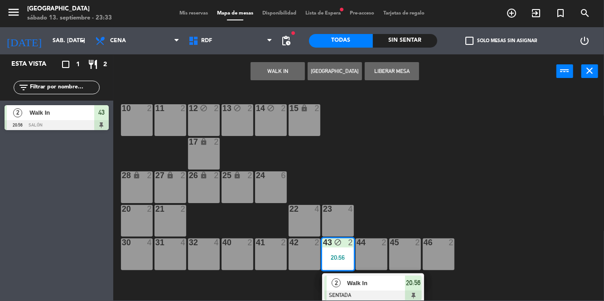
click at [357, 286] on span "Walk In" at bounding box center [376, 283] width 58 height 10
